Goal: Task Accomplishment & Management: Complete application form

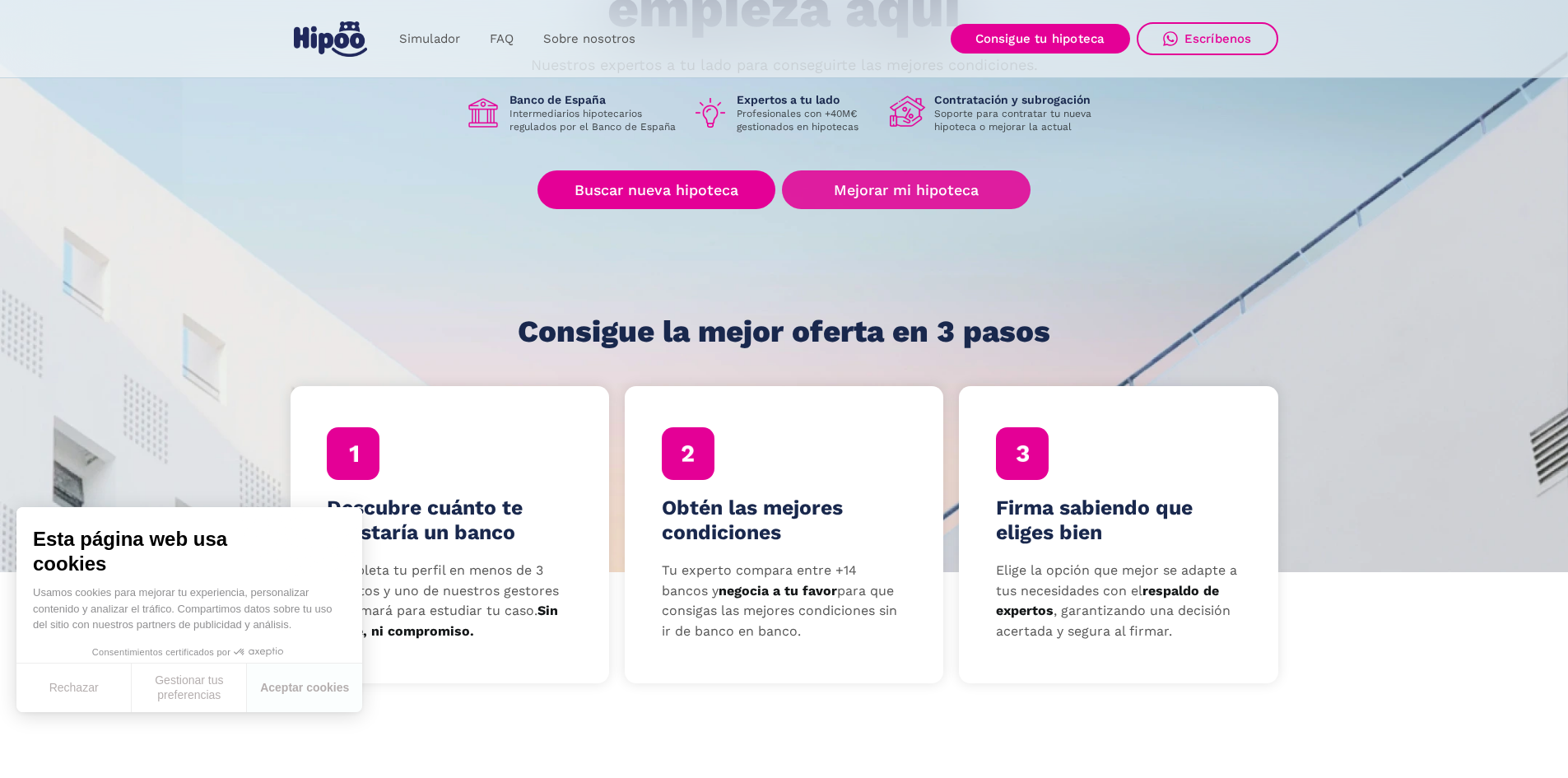
scroll to position [247, 0]
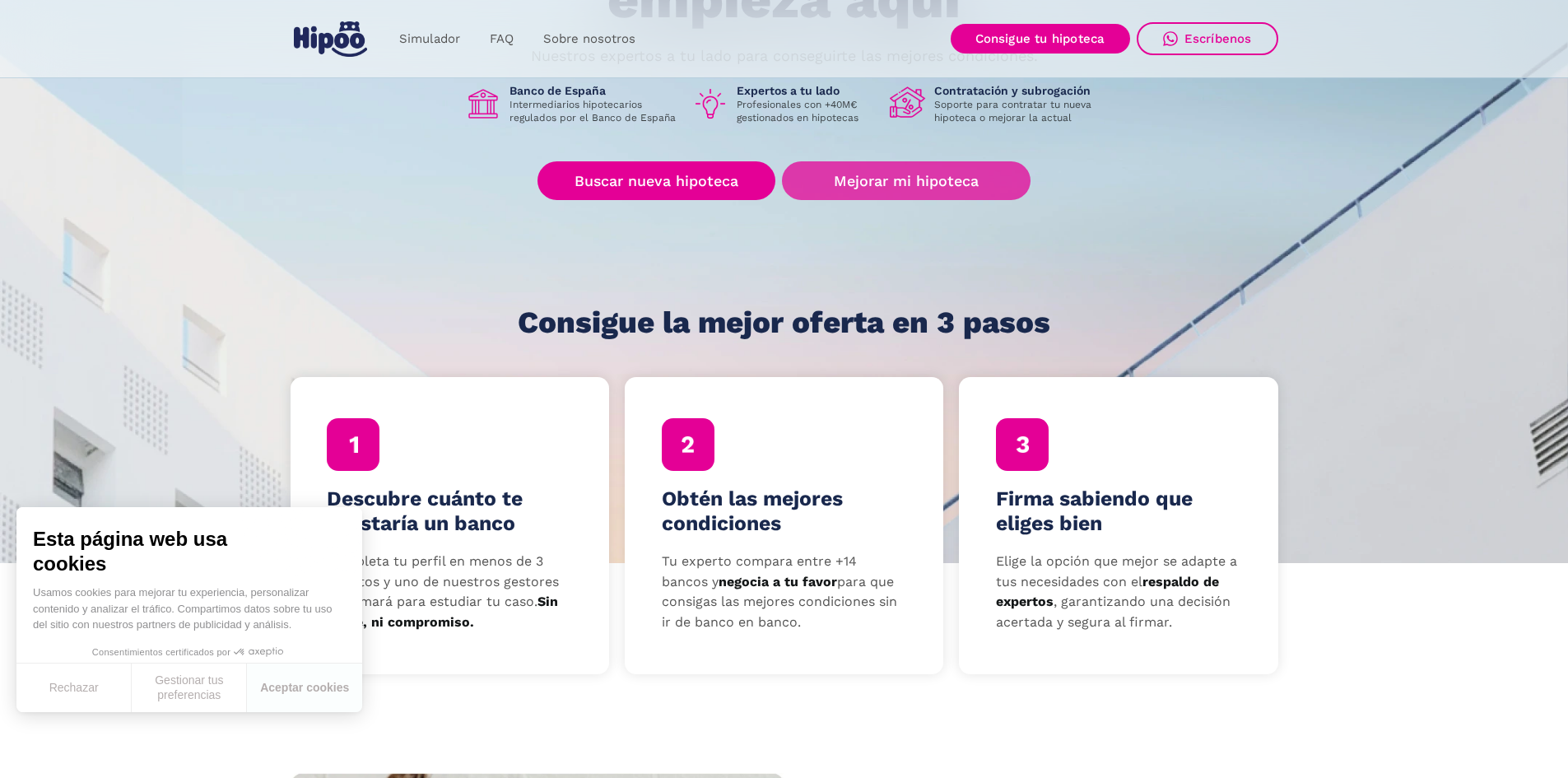
click at [875, 178] on link "Mejorar mi hipoteca" at bounding box center [906, 181] width 248 height 39
click at [979, 190] on link "Mejorar mi hipoteca" at bounding box center [906, 181] width 248 height 39
